Goal: Obtain resource: Obtain resource

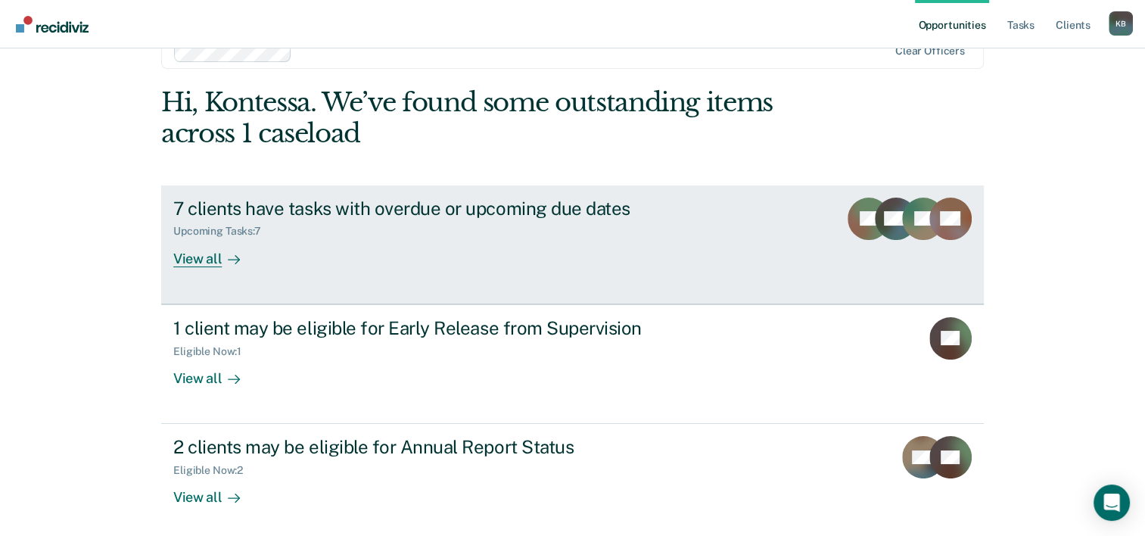
scroll to position [76, 0]
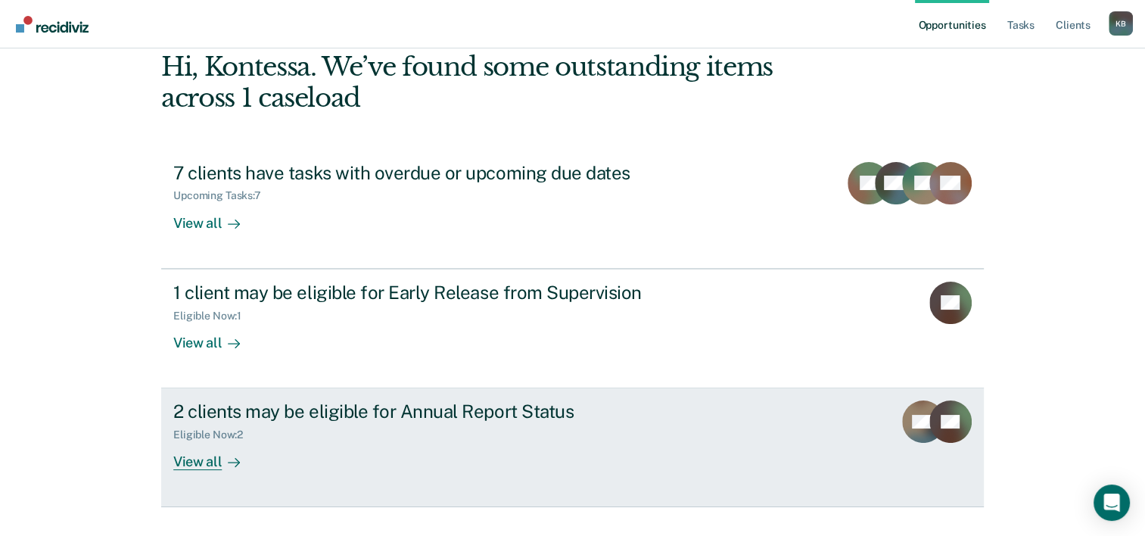
click at [235, 460] on icon at bounding box center [237, 463] width 4 height 8
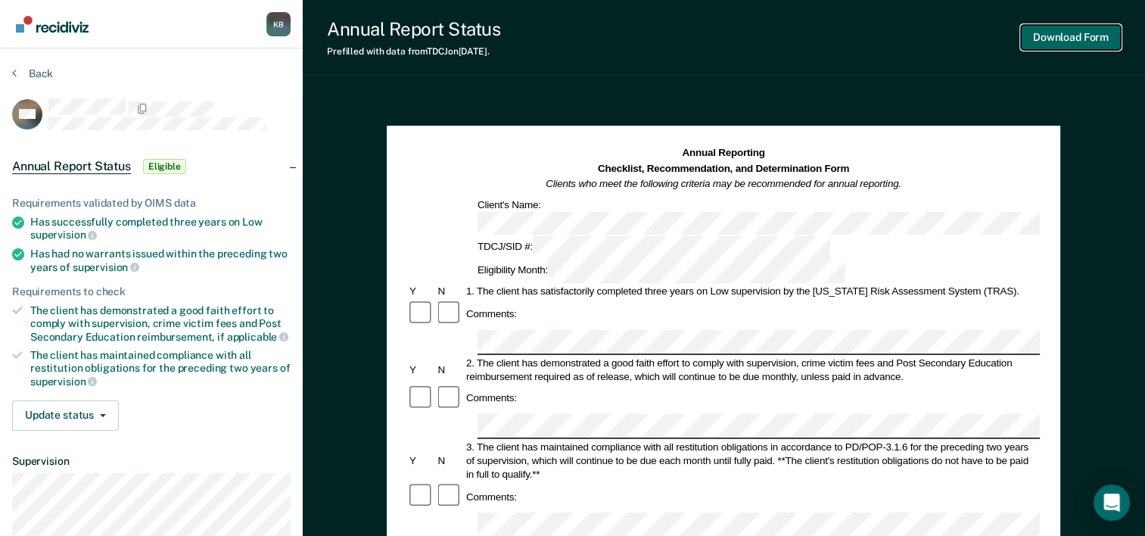
click at [1084, 40] on button "Download Form" at bounding box center [1071, 37] width 100 height 25
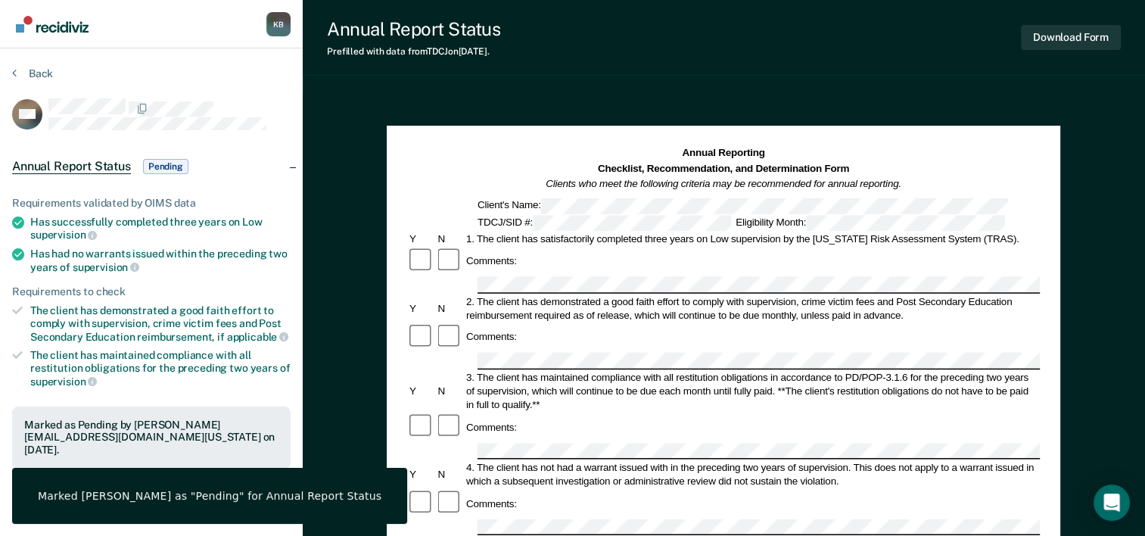
click at [729, 60] on div "Annual Report Status Prefilled with data from TDCJ on 09-25-2025 . Download Form" at bounding box center [724, 38] width 842 height 76
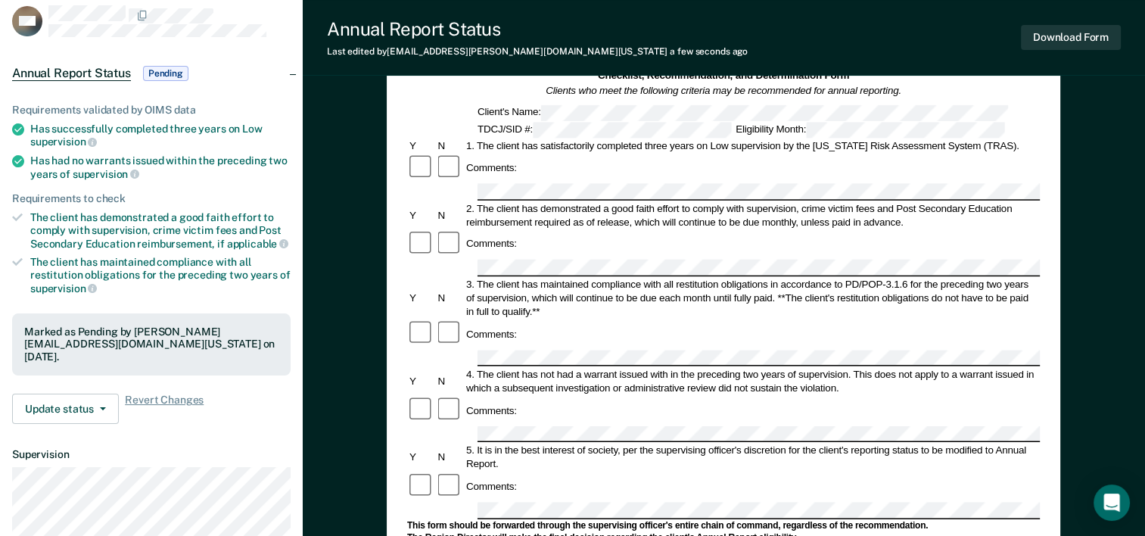
scroll to position [55, 0]
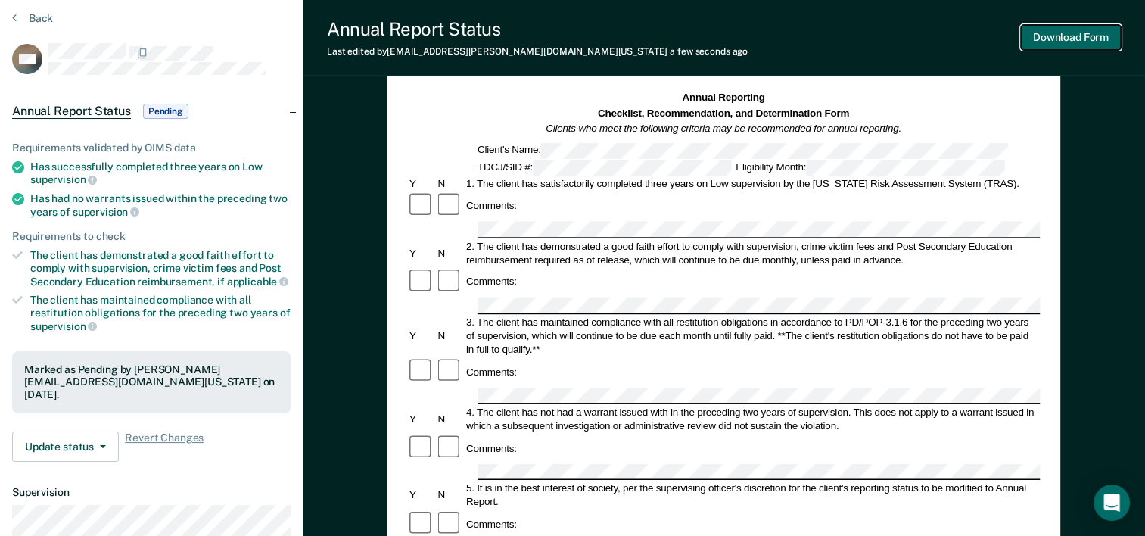
click at [1096, 41] on button "Download Form" at bounding box center [1071, 37] width 100 height 25
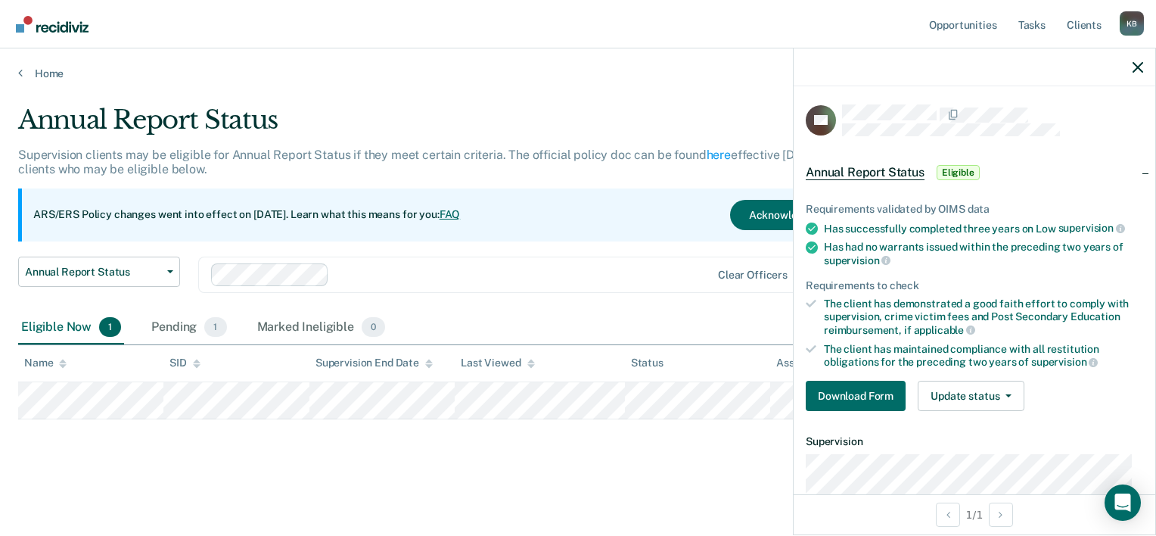
click at [676, 466] on div "Annual Report Status Supervision clients may be eligible for Annual Report Stat…" at bounding box center [578, 287] width 1120 height 366
click at [1142, 68] on icon "button" at bounding box center [1138, 67] width 11 height 11
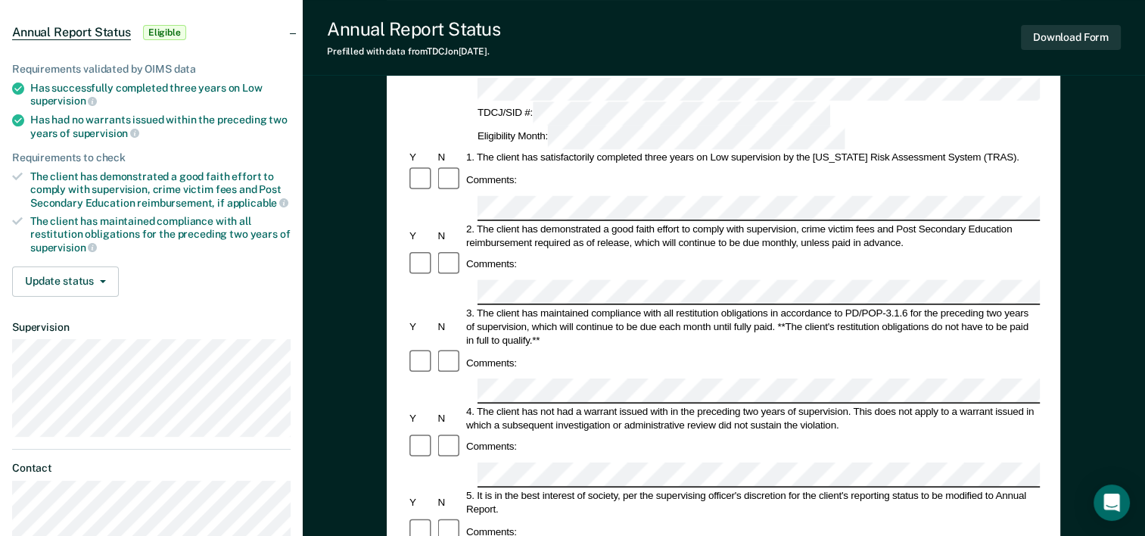
scroll to position [151, 0]
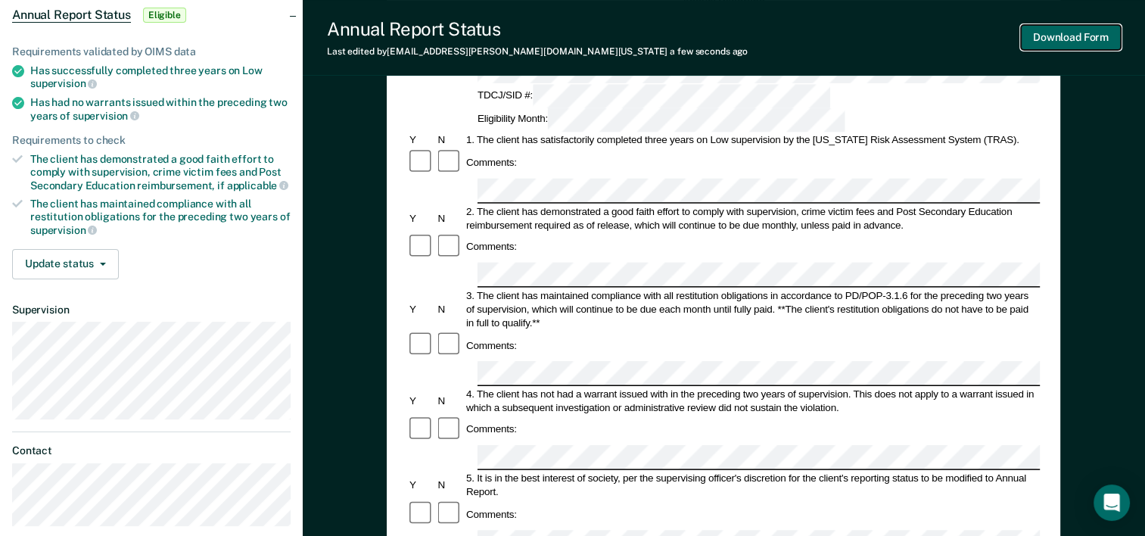
click at [1050, 36] on button "Download Form" at bounding box center [1071, 37] width 100 height 25
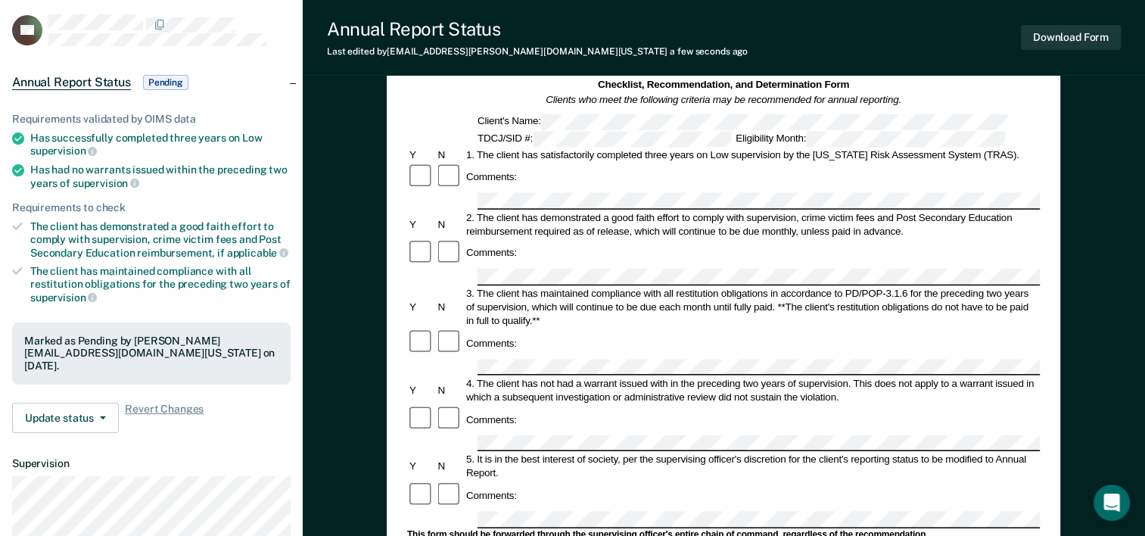
scroll to position [76, 0]
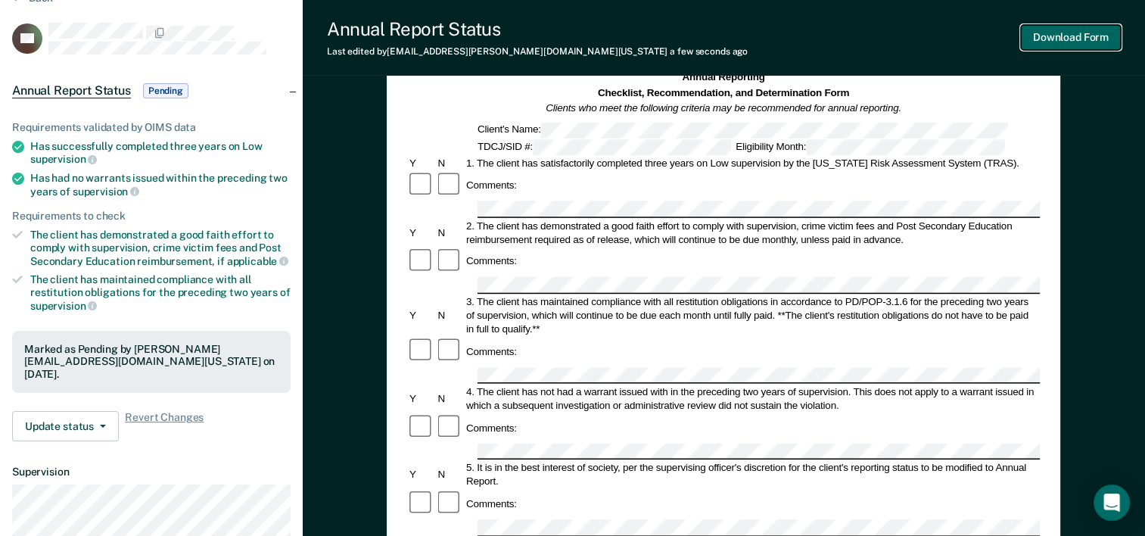
click at [1077, 44] on button "Download Form" at bounding box center [1071, 37] width 100 height 25
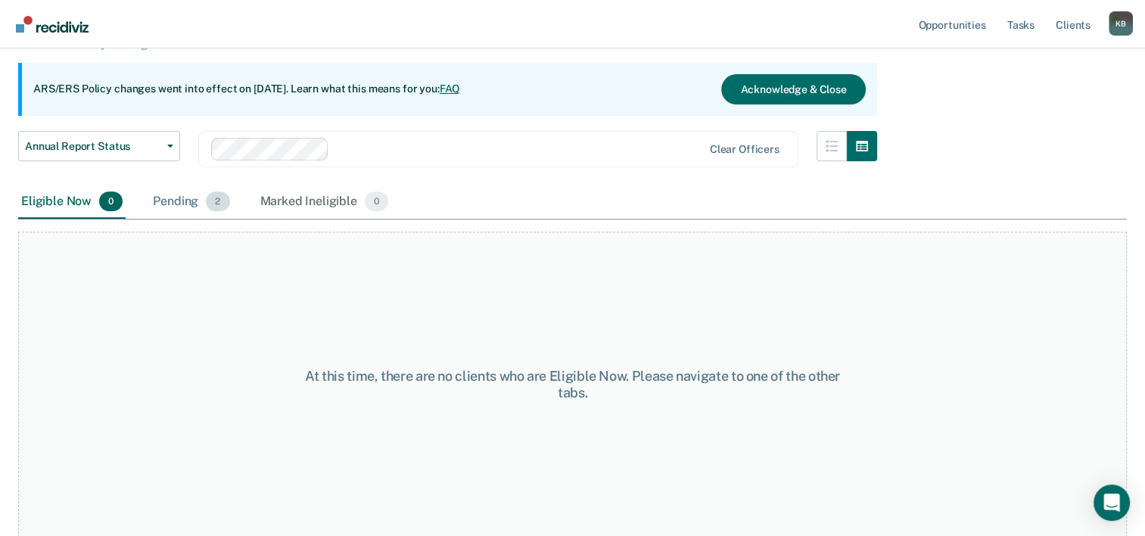
click at [201, 201] on div "Pending 2" at bounding box center [191, 201] width 82 height 33
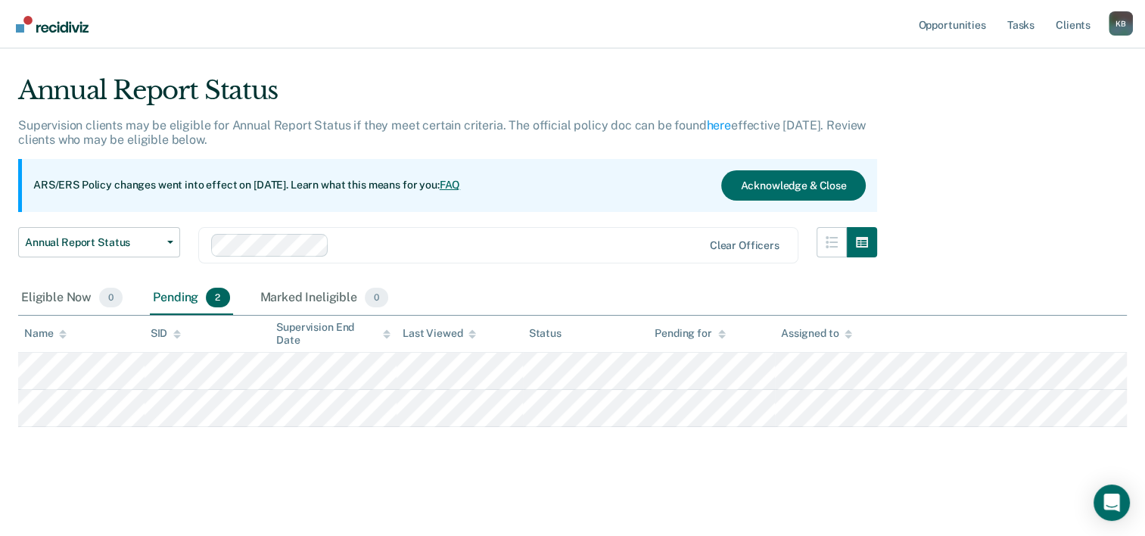
scroll to position [27, 0]
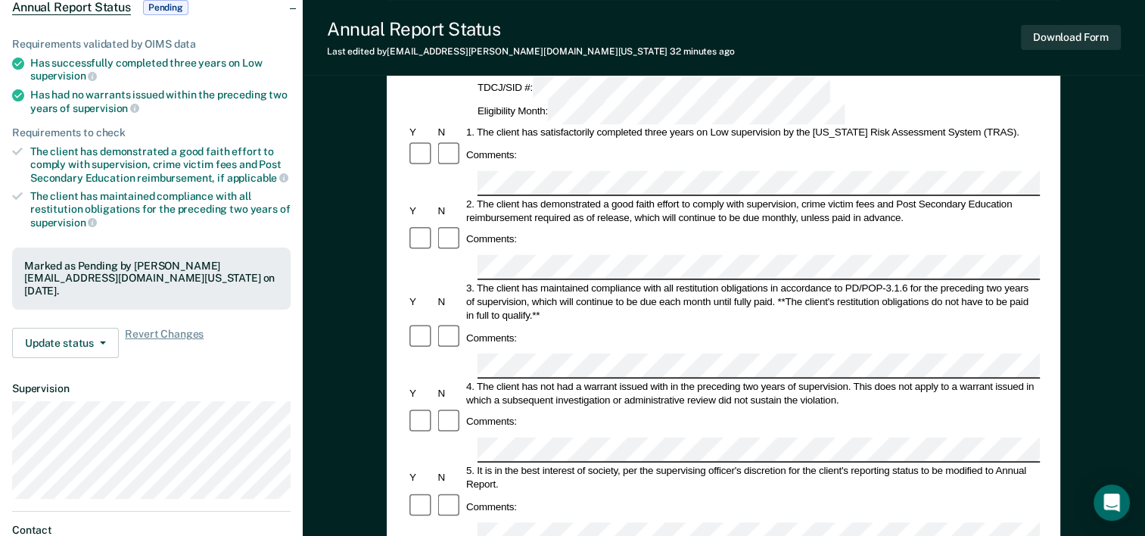
scroll to position [378, 0]
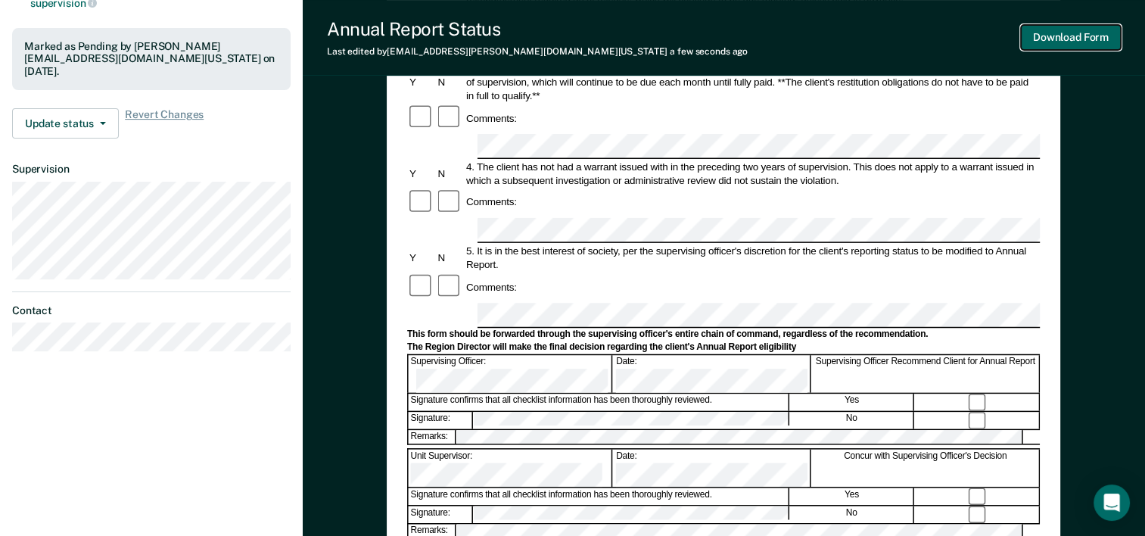
click at [1046, 42] on button "Download Form" at bounding box center [1071, 37] width 100 height 25
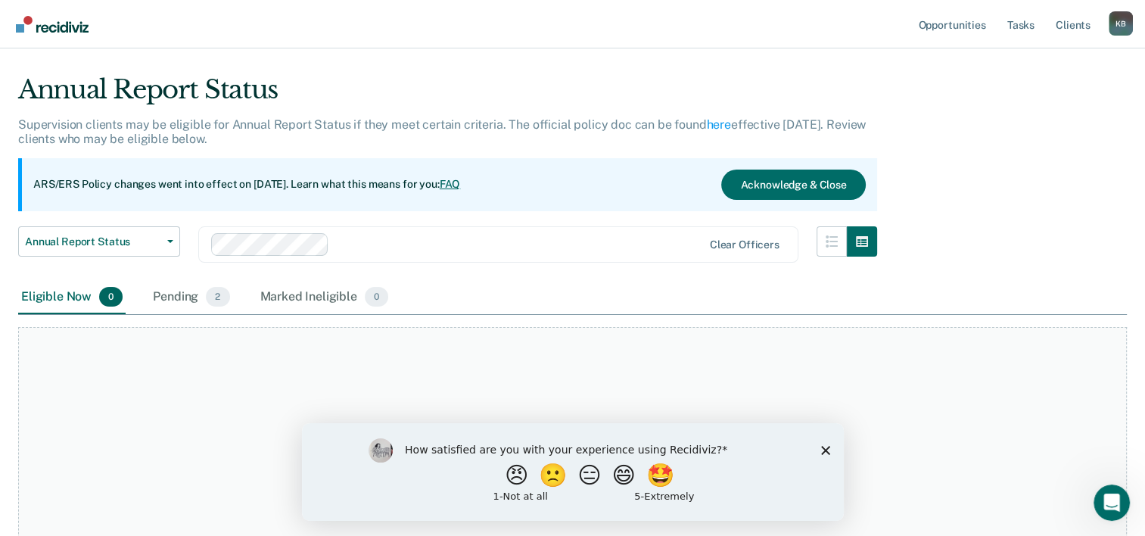
scroll to position [76, 0]
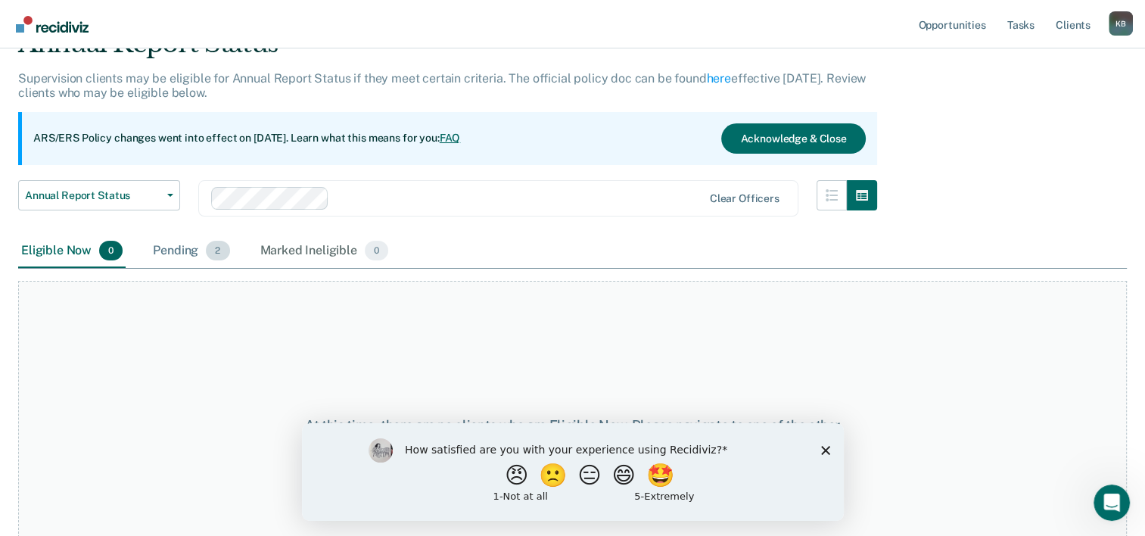
click at [197, 246] on div "Pending 2" at bounding box center [191, 251] width 82 height 33
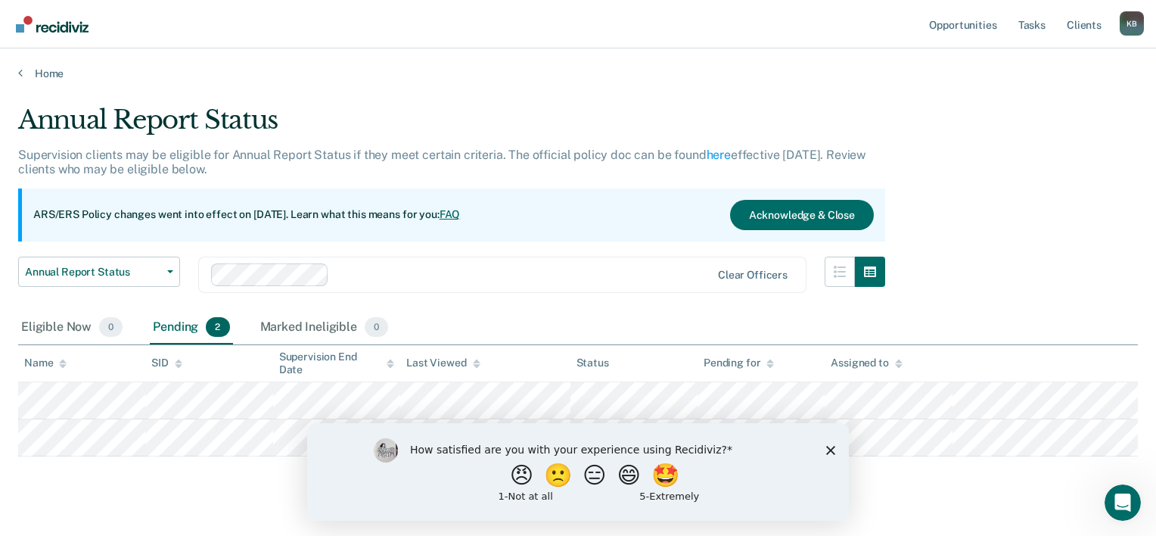
click at [834, 451] on icon "Close survey" at bounding box center [830, 449] width 9 height 9
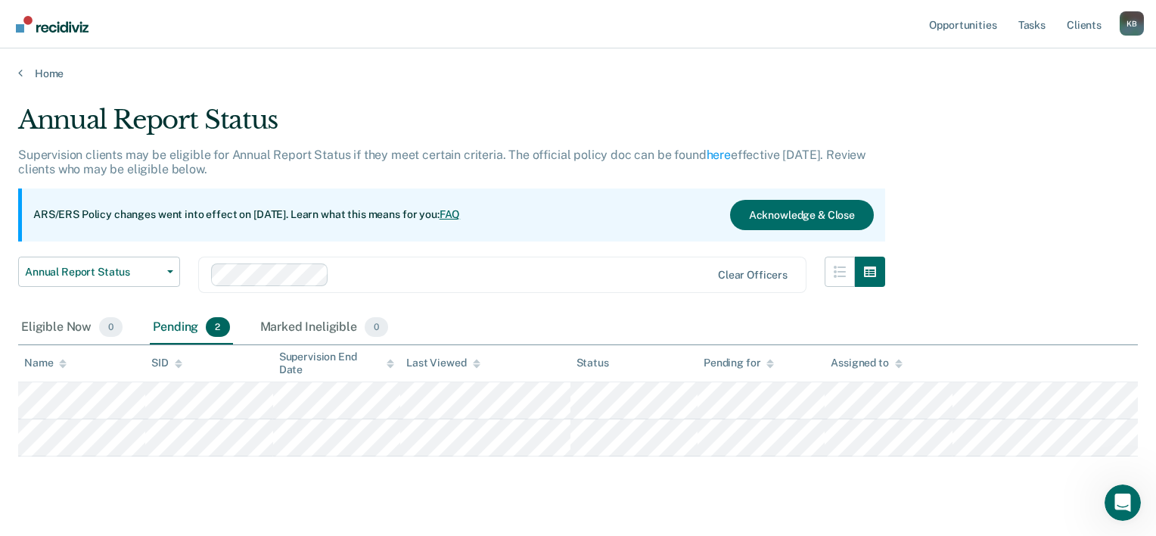
click at [1035, 244] on div "Annual Report Status Supervision clients may be eligible for Annual Report Stat…" at bounding box center [578, 263] width 1120 height 318
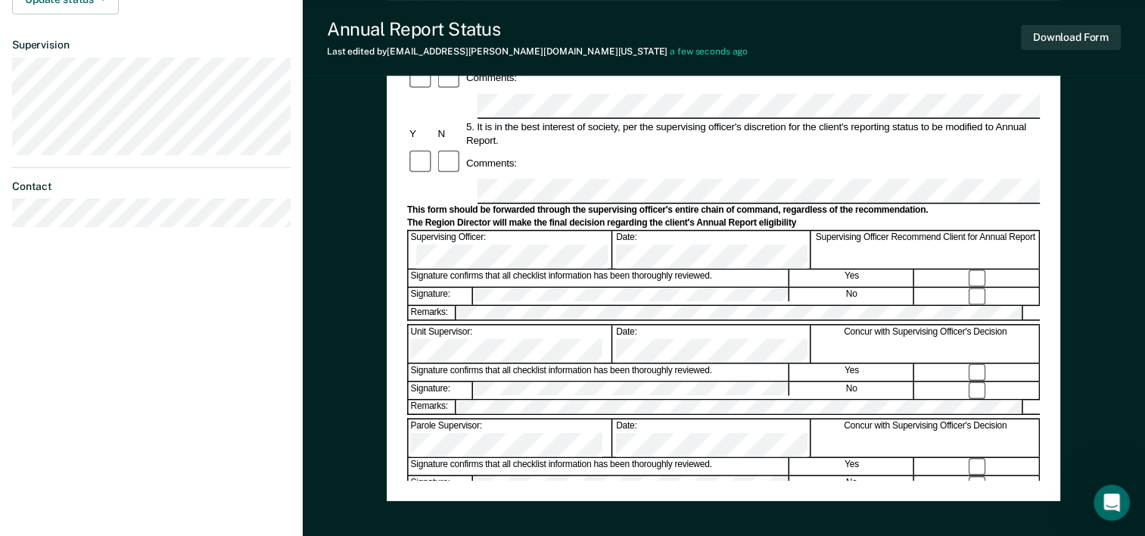
scroll to position [530, 0]
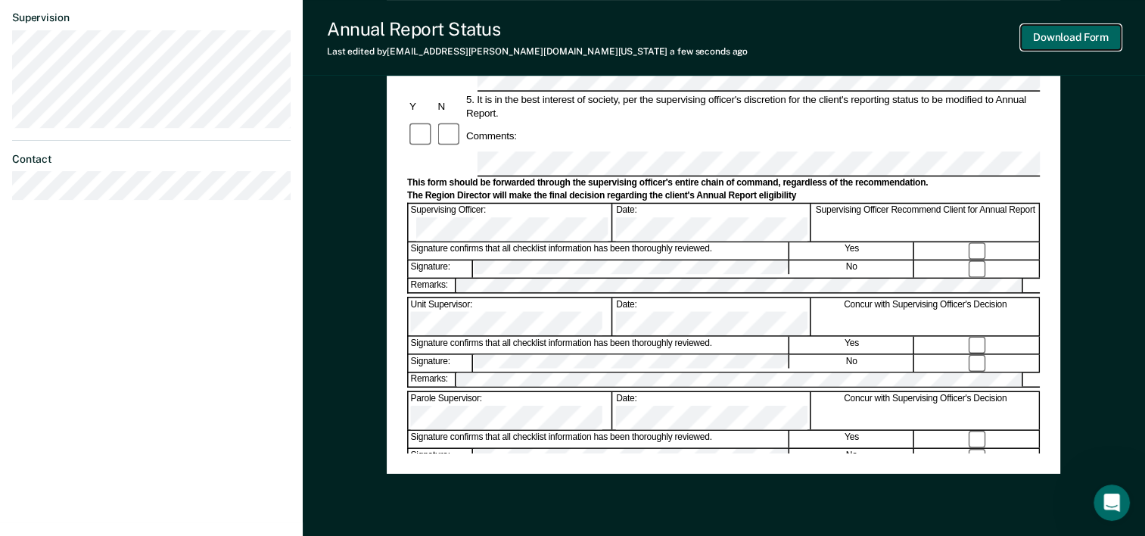
click at [1091, 39] on button "Download Form" at bounding box center [1071, 37] width 100 height 25
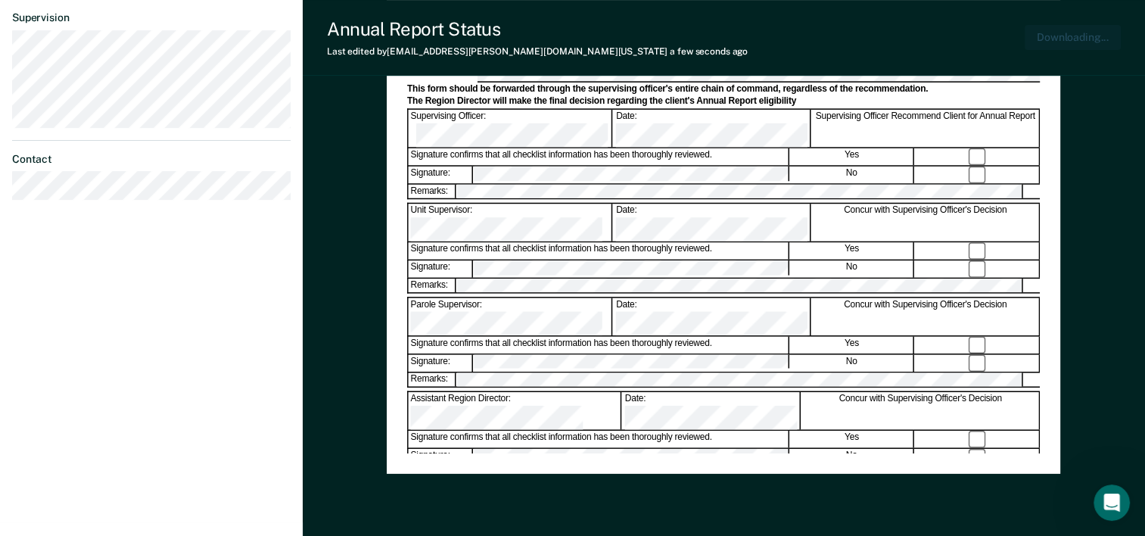
scroll to position [0, 0]
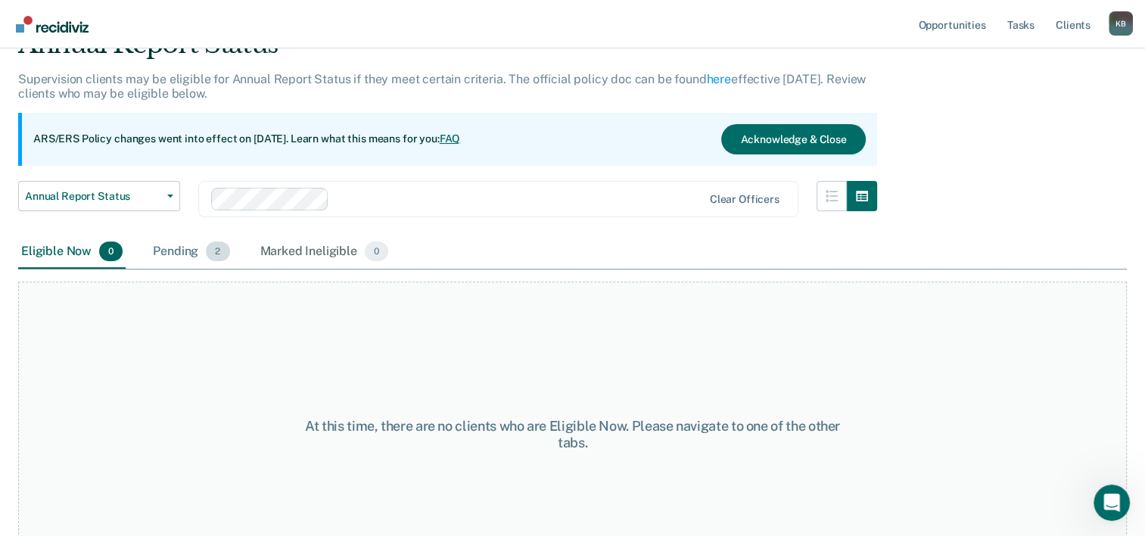
click at [197, 259] on div "Pending 2" at bounding box center [191, 251] width 82 height 33
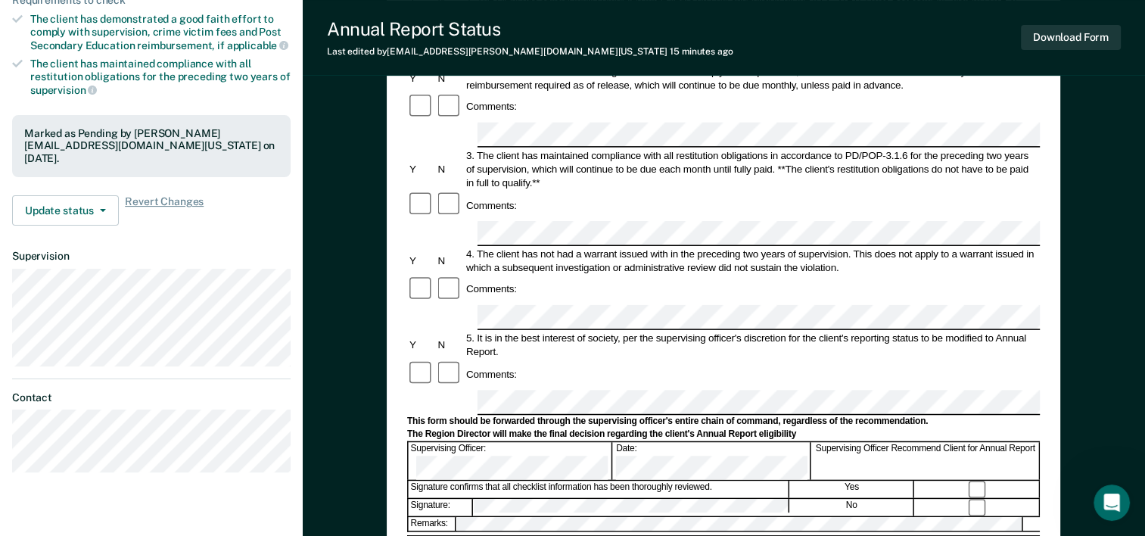
scroll to position [303, 0]
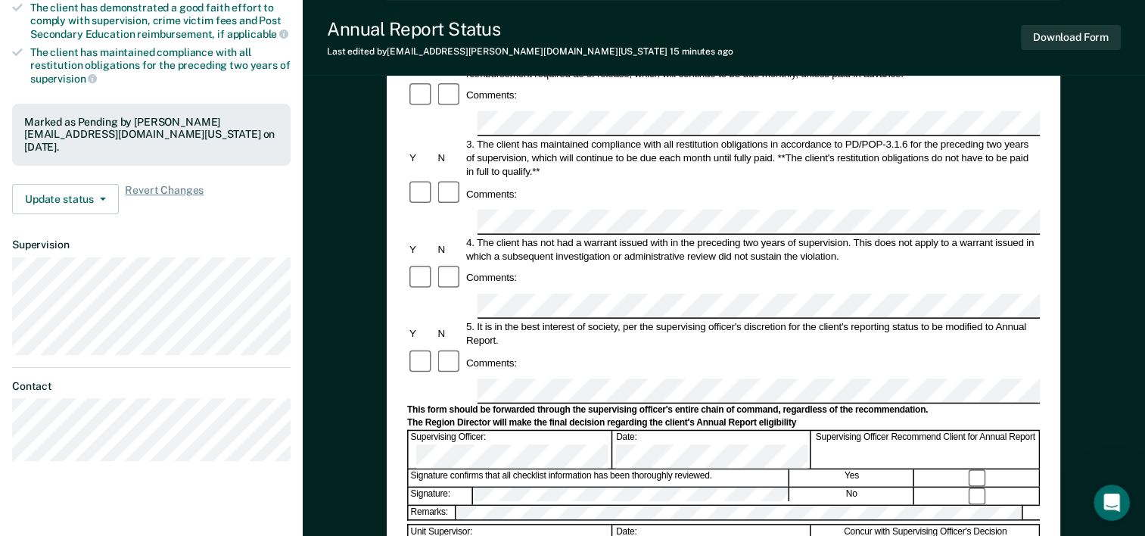
click at [497, 378] on form "Annual Reporting Checklist, Recommendation, and Determination Form Clients who …" at bounding box center [723, 376] width 633 height 1067
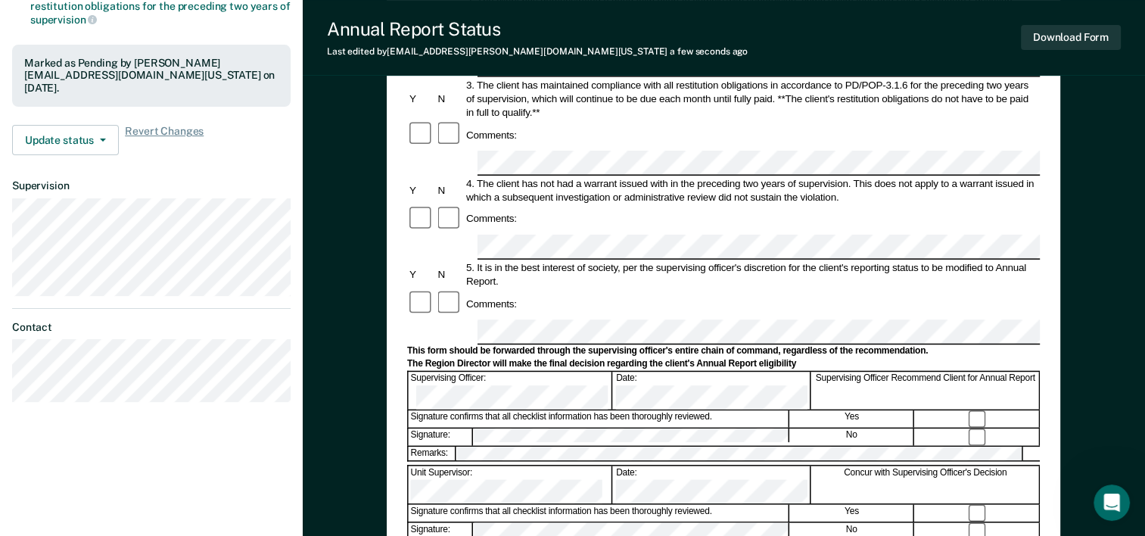
scroll to position [454, 0]
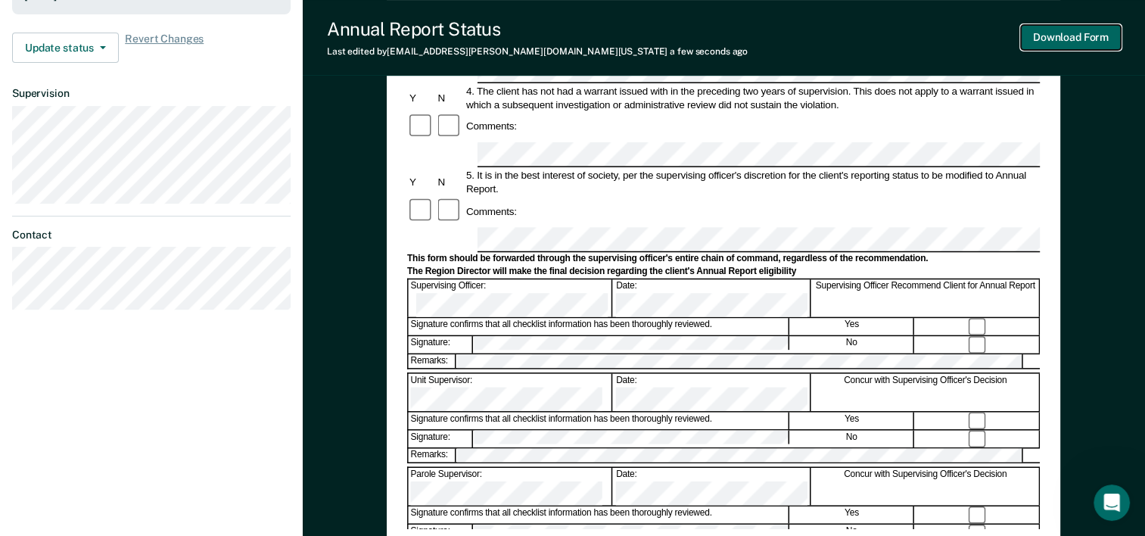
click at [1074, 41] on button "Download Form" at bounding box center [1071, 37] width 100 height 25
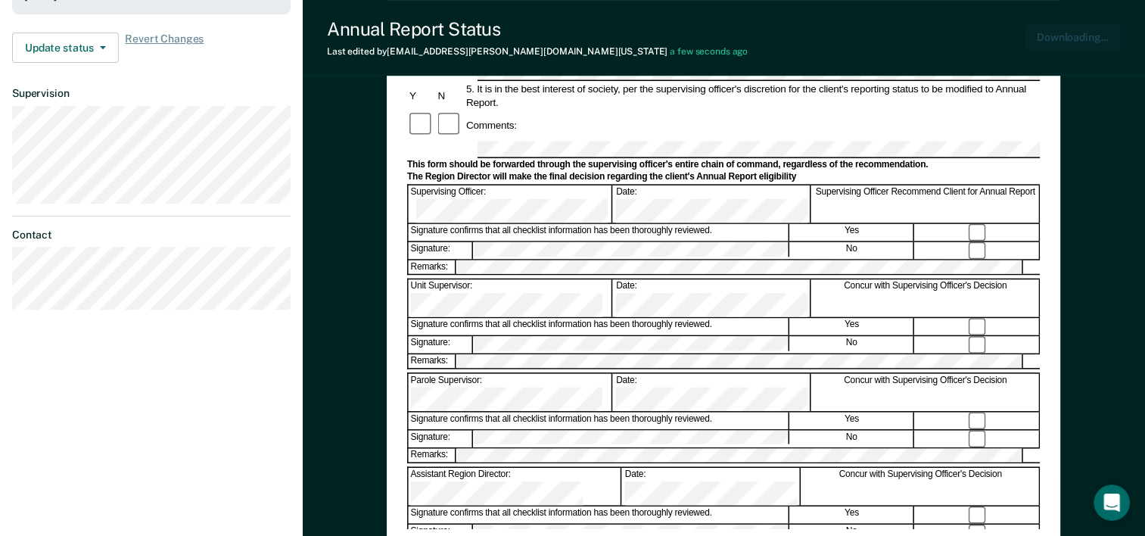
scroll to position [0, 0]
